Goal: Task Accomplishment & Management: Use online tool/utility

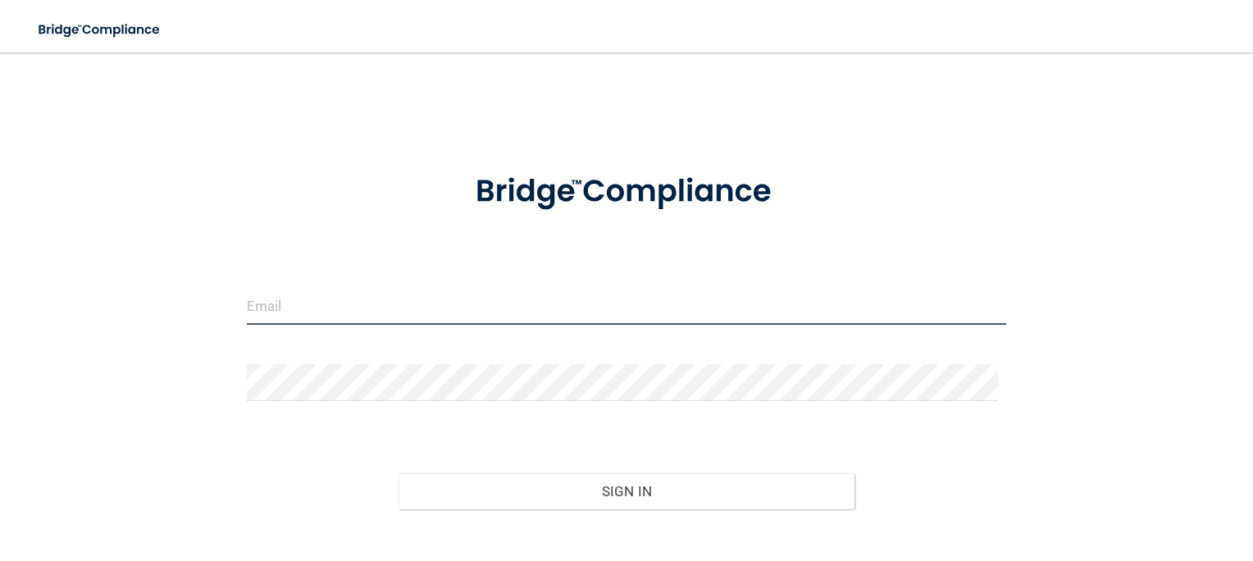
type input "[EMAIL_ADDRESS][DOMAIN_NAME]"
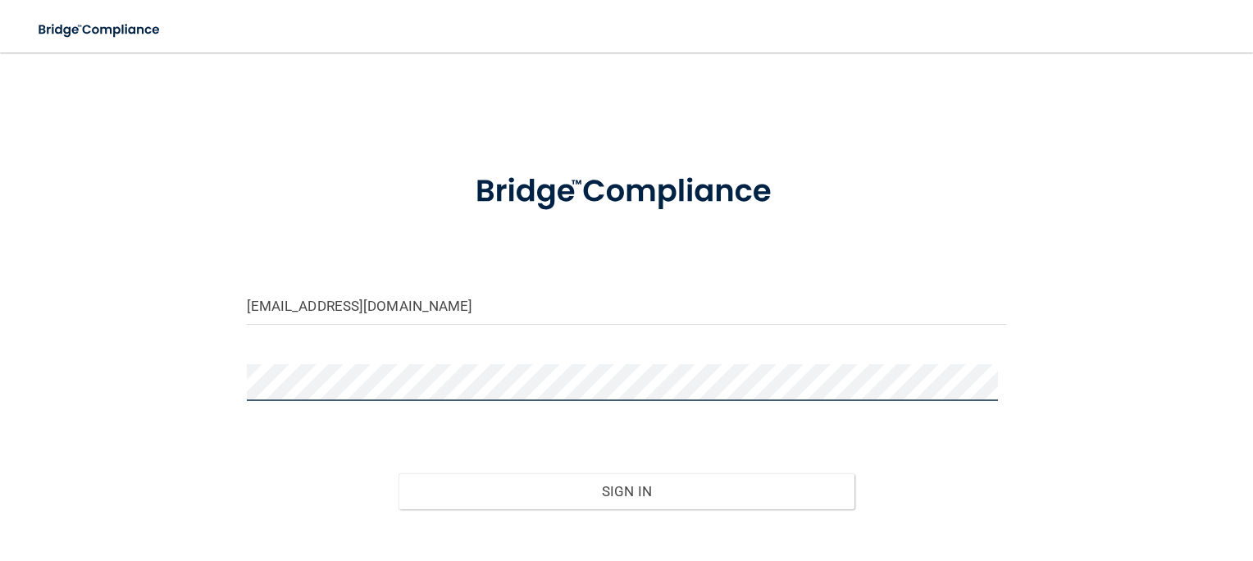
click at [83, 397] on div "lholloway@rectanglehealth.com Invalid email/password. You don't have permission…" at bounding box center [627, 330] width 1188 height 522
click at [57, 378] on div "lholloway@rectanglehealth.com Invalid email/password. You don't have permission…" at bounding box center [627, 330] width 1188 height 522
click at [399, 473] on button "Sign In" at bounding box center [627, 491] width 456 height 36
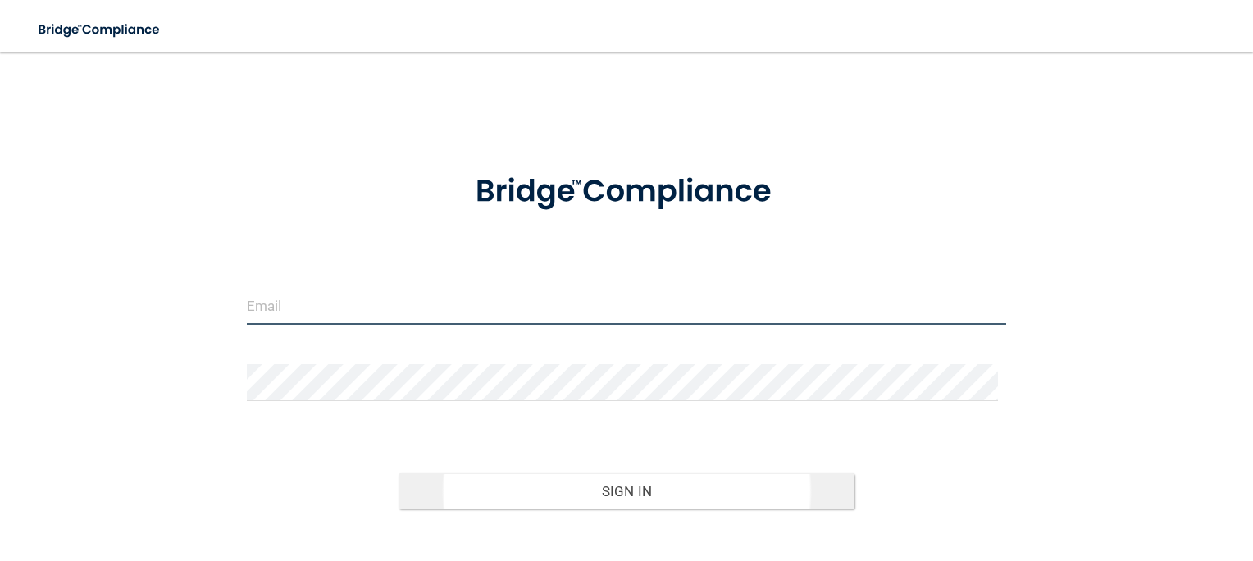
type input "[EMAIL_ADDRESS][DOMAIN_NAME]"
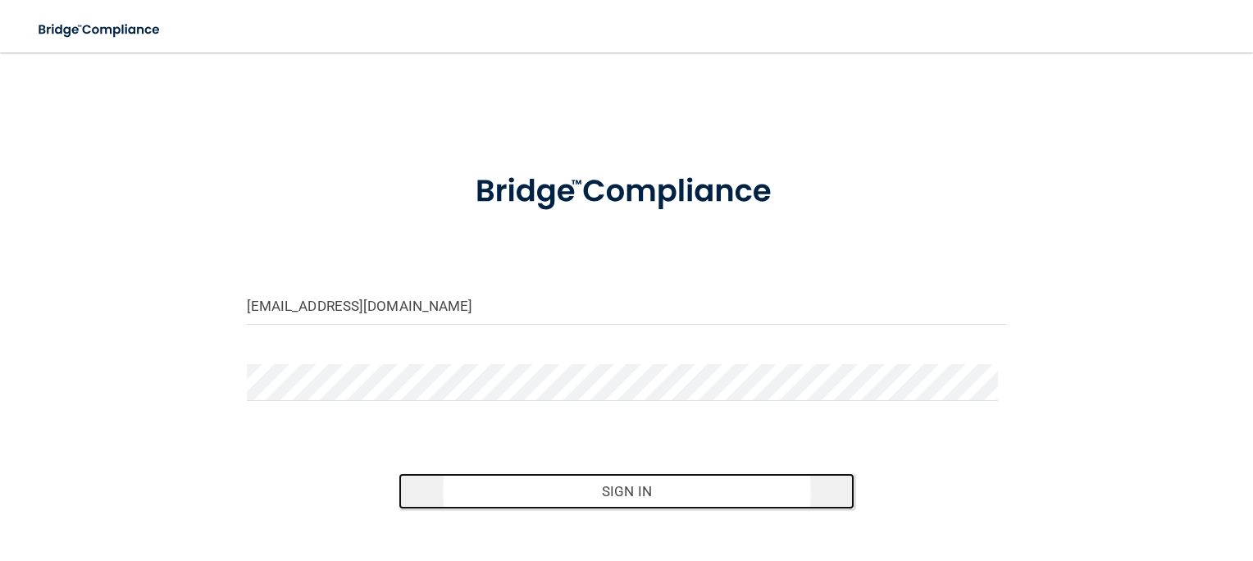
click at [626, 486] on button "Sign In" at bounding box center [627, 491] width 456 height 36
